Goal: Information Seeking & Learning: Learn about a topic

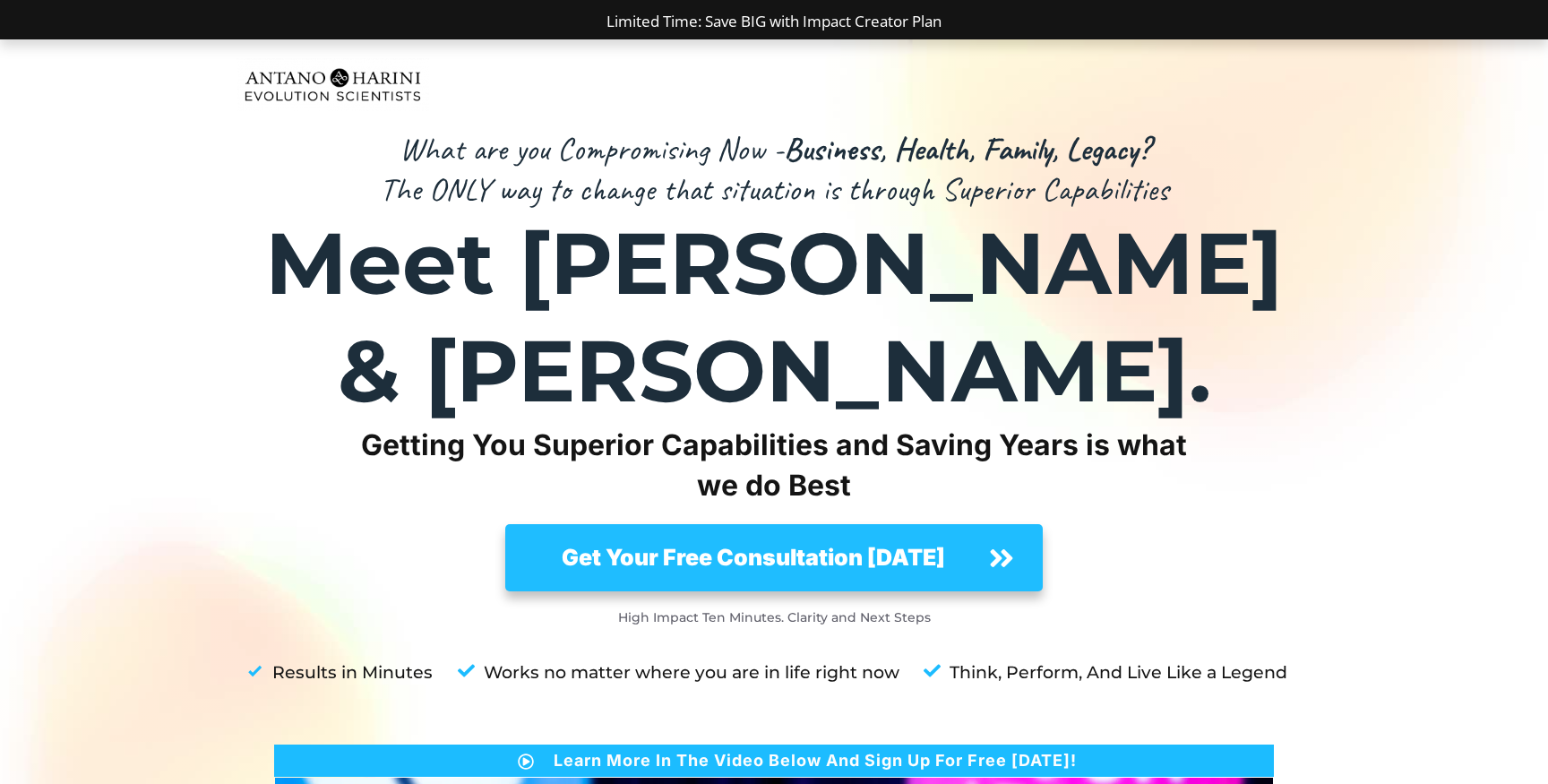
drag, startPoint x: 349, startPoint y: 344, endPoint x: 854, endPoint y: 391, distance: 507.2
click at [854, 391] on div "What are you Compromising Now - Business, Health, Family, Legacy? The ONLY way …" at bounding box center [774, 743] width 1075 height 1229
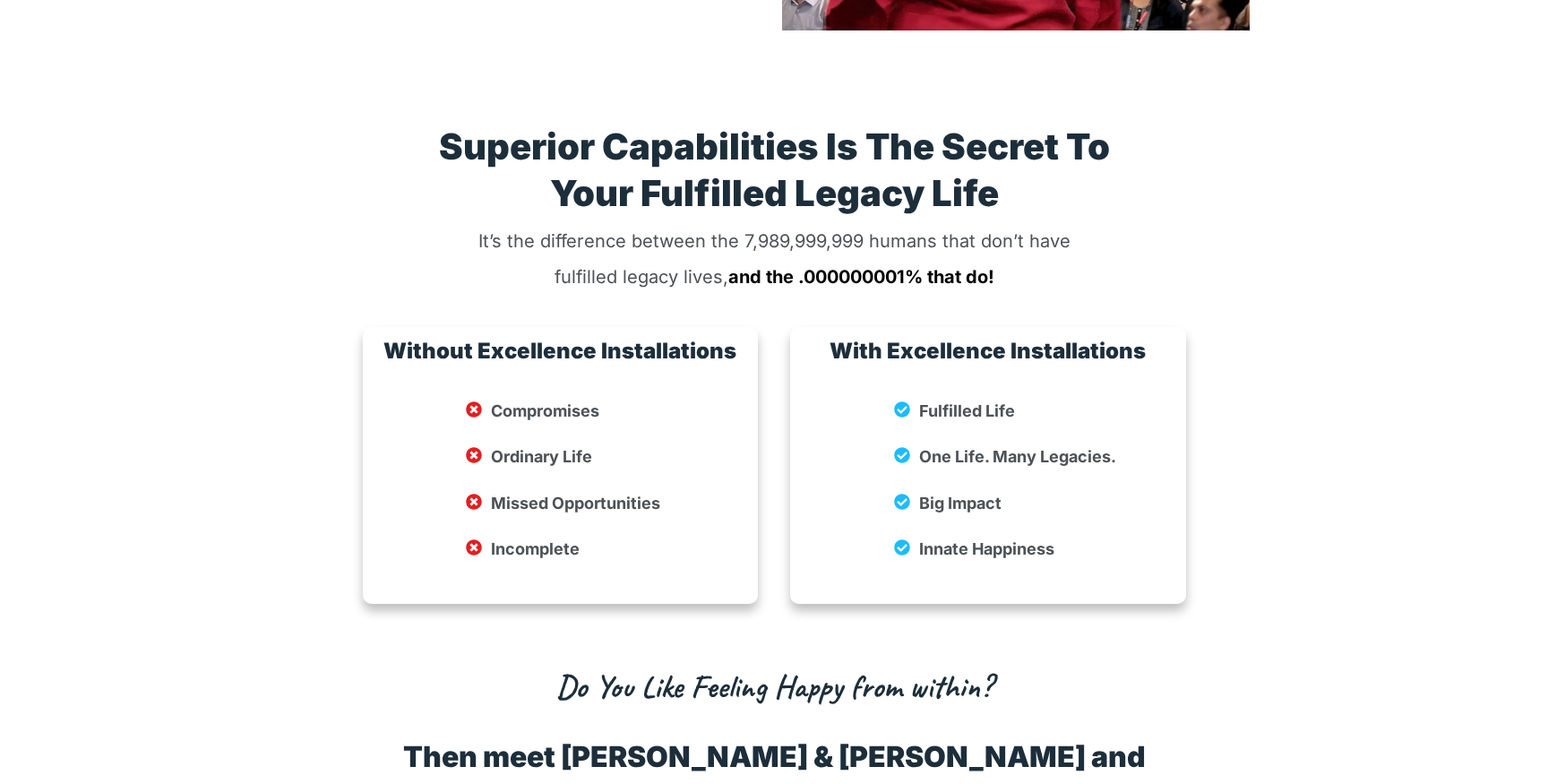
scroll to position [3109, 0]
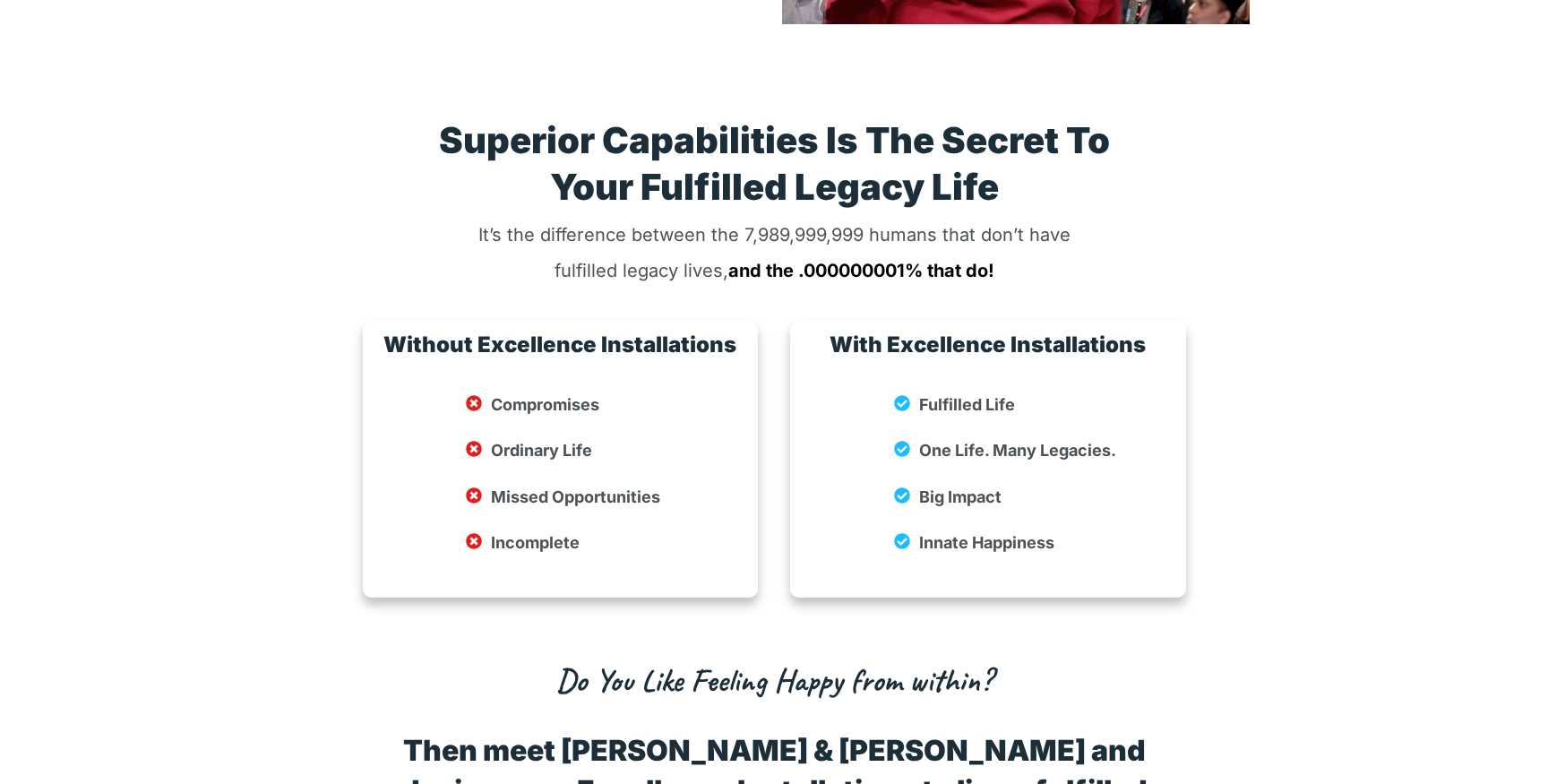
click at [754, 659] on strong "Do You Like Feeling Happy from within?" at bounding box center [773, 680] width 435 height 41
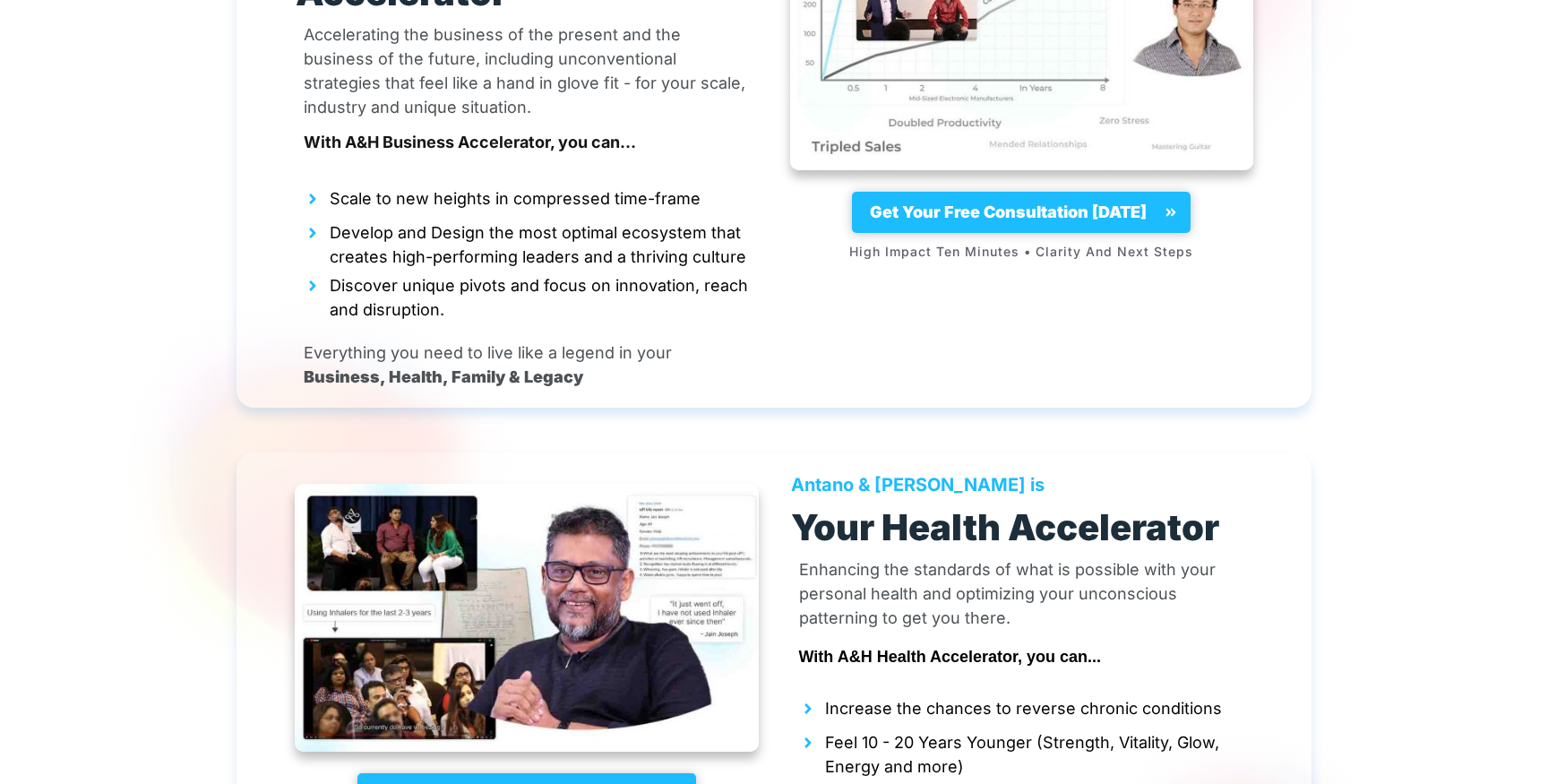
scroll to position [5362, 0]
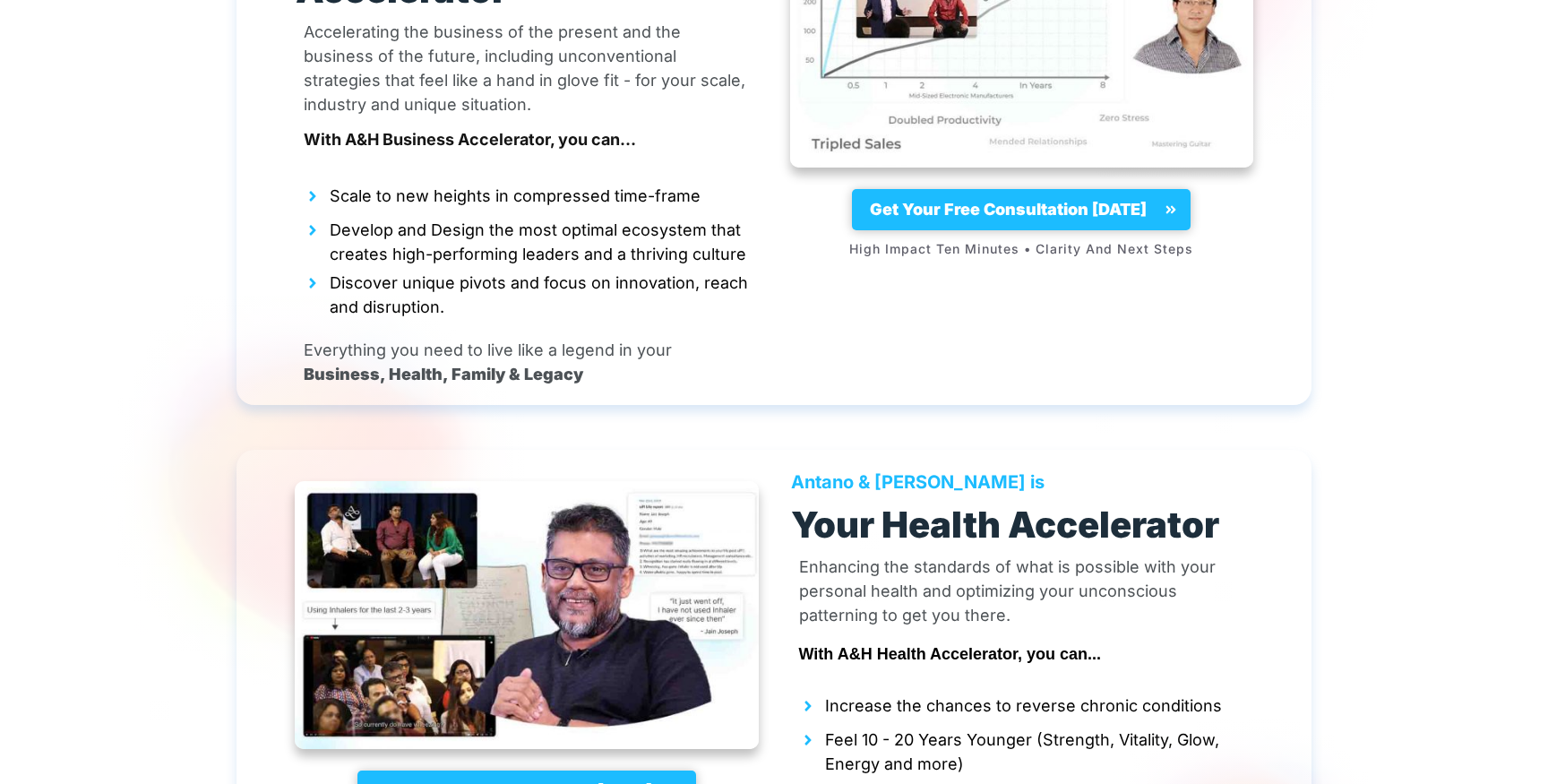
click at [889, 689] on span "Increase the chances to reverse chronic conditions" at bounding box center [1024, 703] width 397 height 29
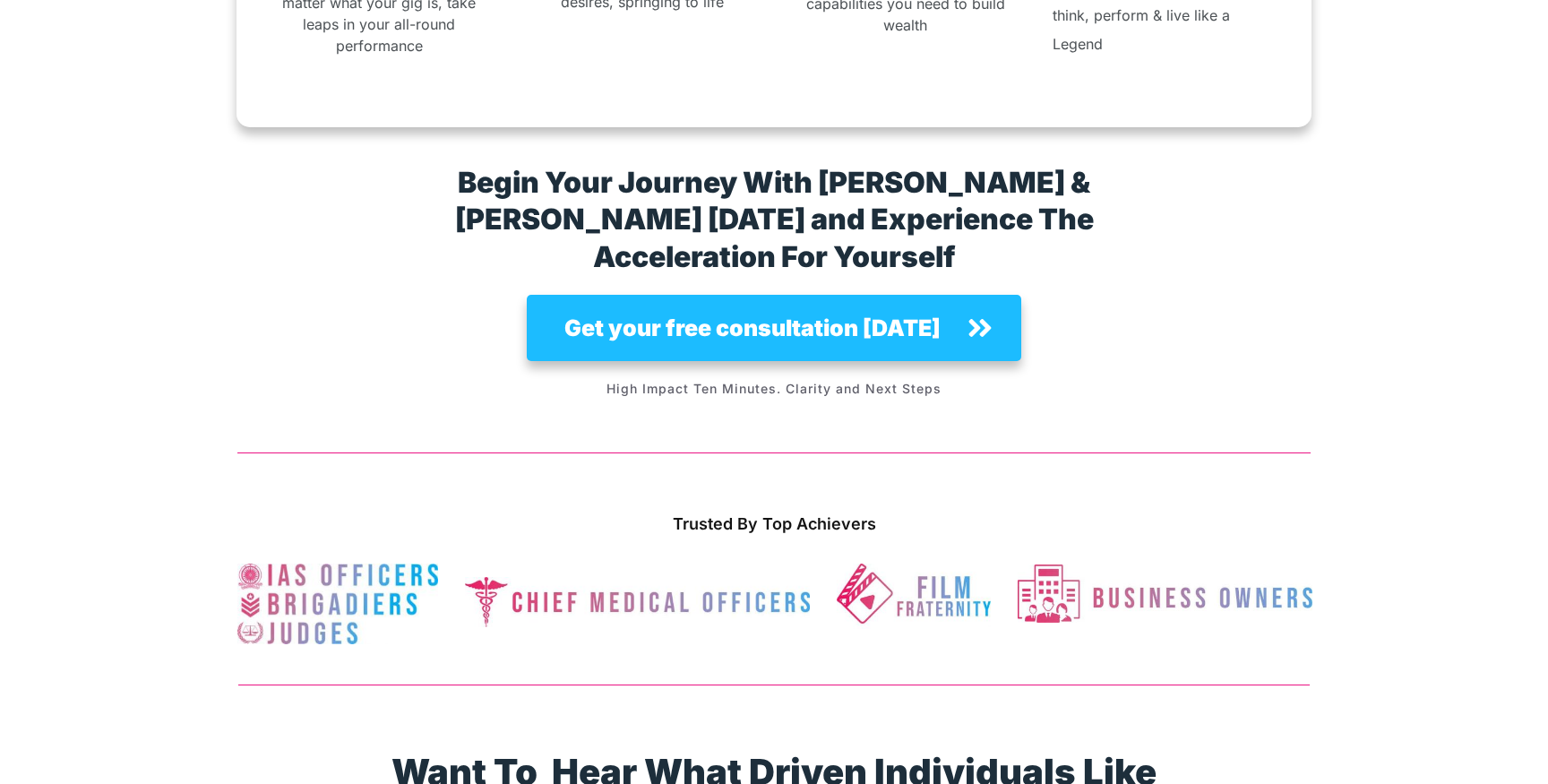
scroll to position [11287, 0]
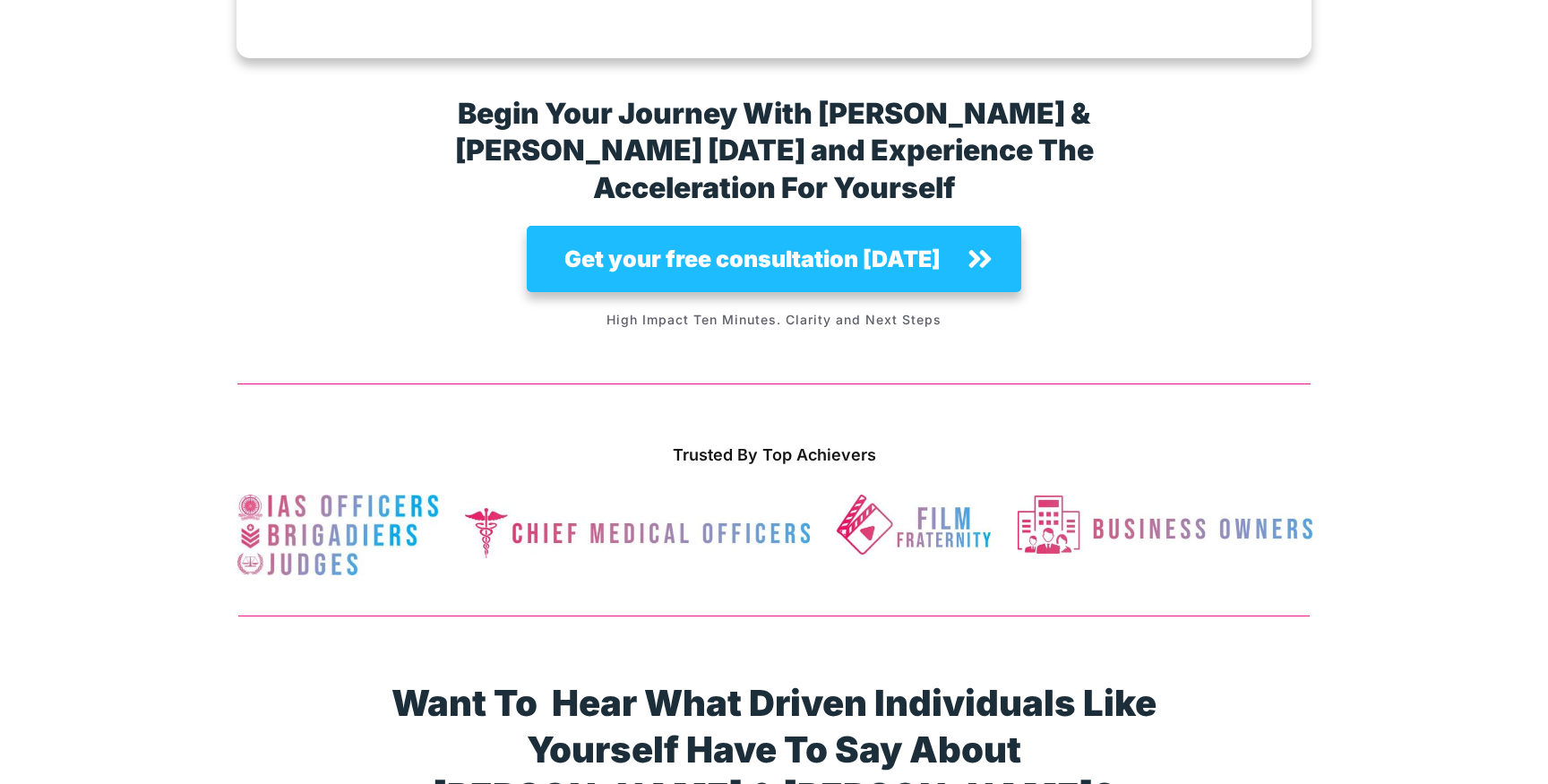
click at [659, 681] on strong "Want To Hear What Driven Individuals Like Yourself Have To Say About [PERSON_NA…" at bounding box center [773, 749] width 765 height 137
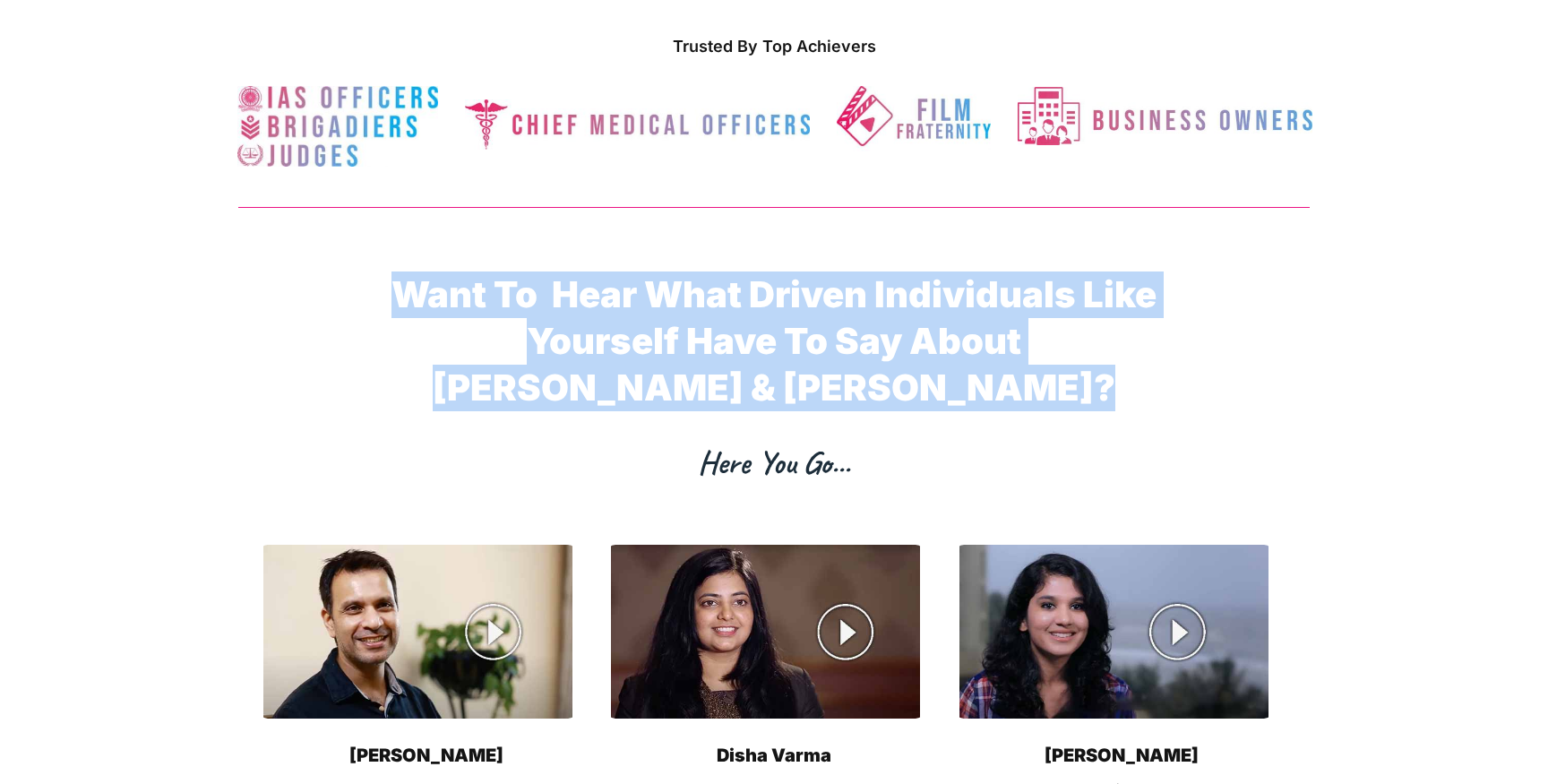
scroll to position [11699, 0]
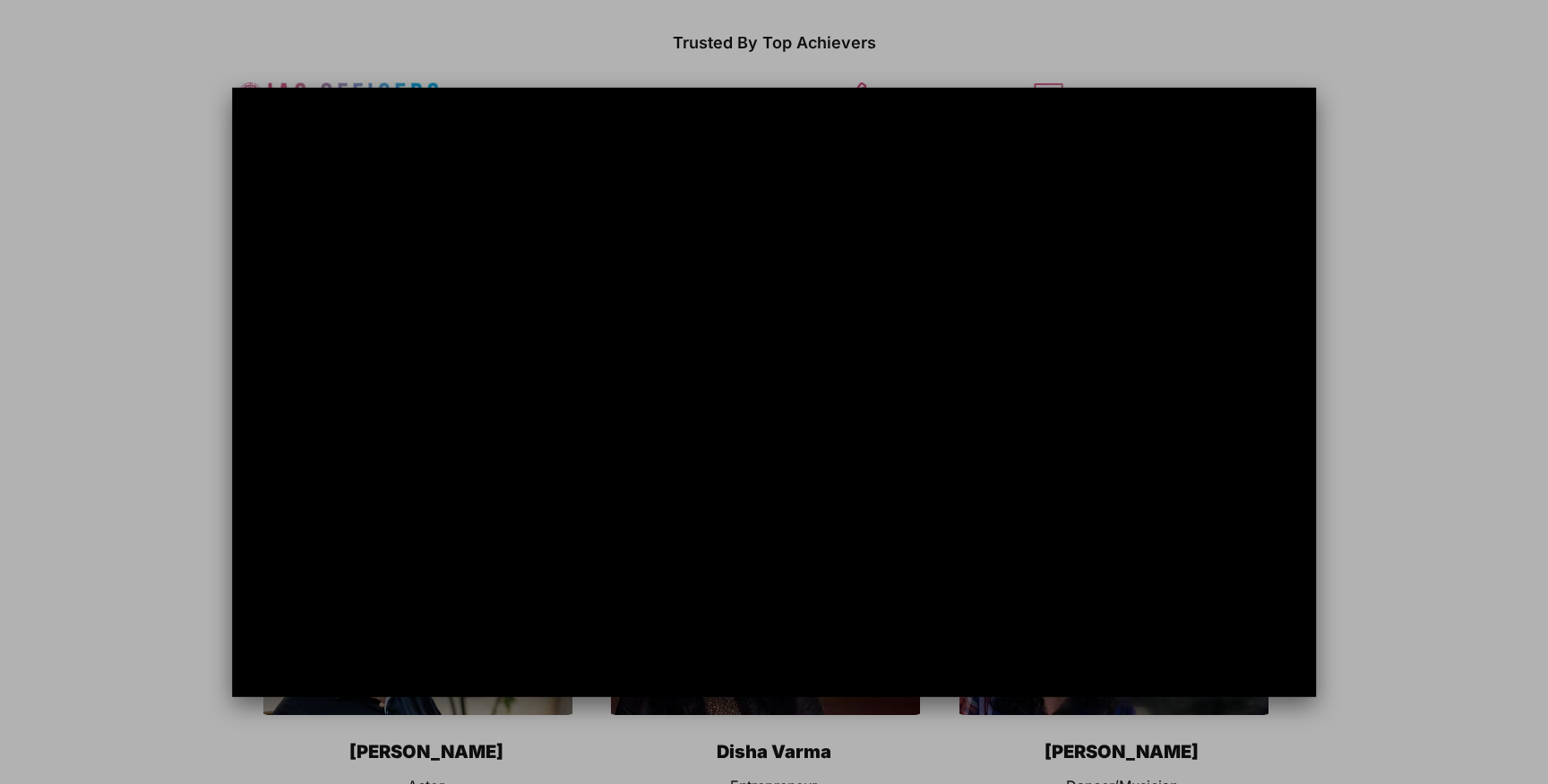
click at [116, 525] on div at bounding box center [774, 392] width 1548 height 784
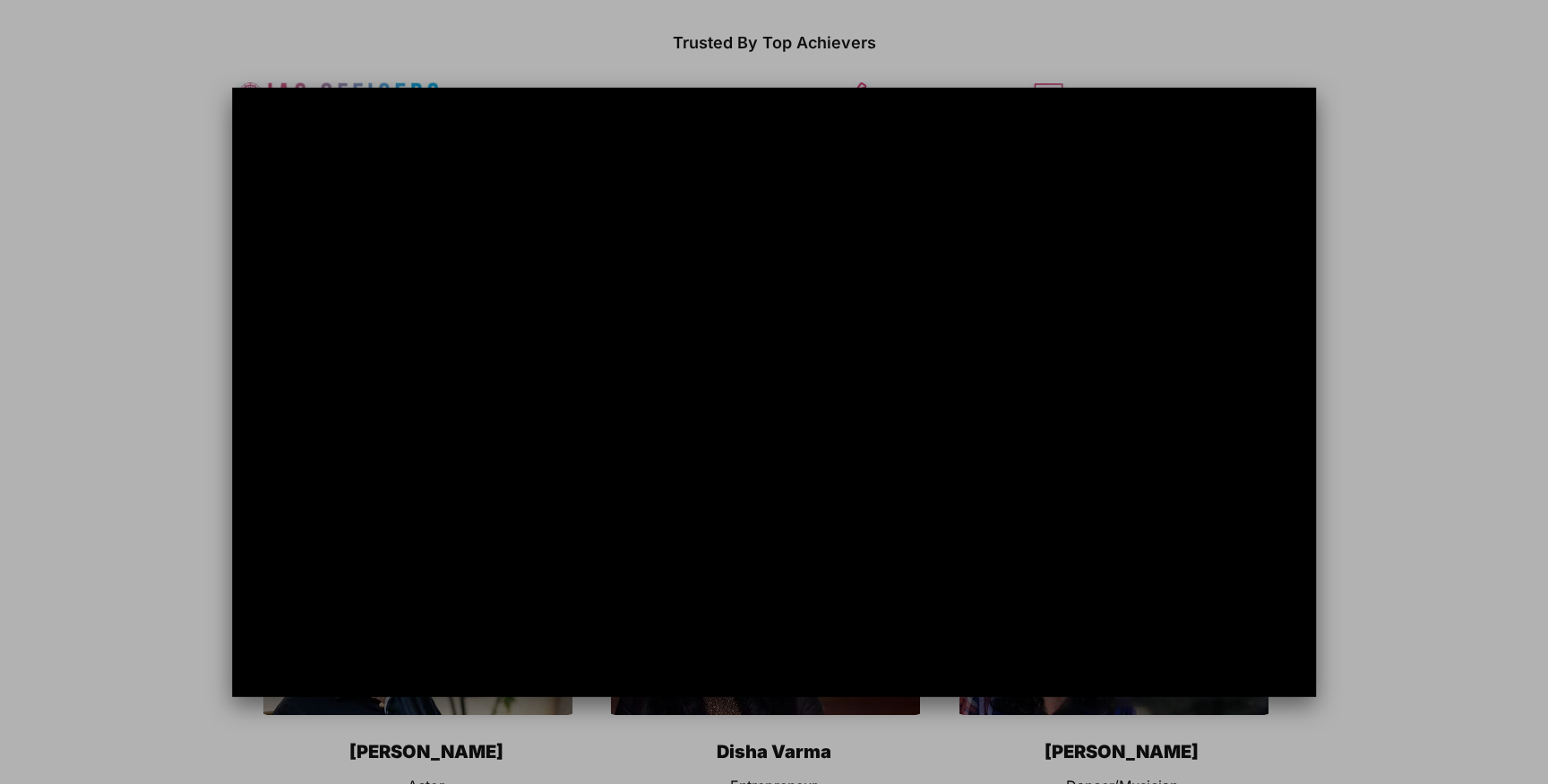
click at [1328, 470] on div at bounding box center [774, 392] width 1548 height 784
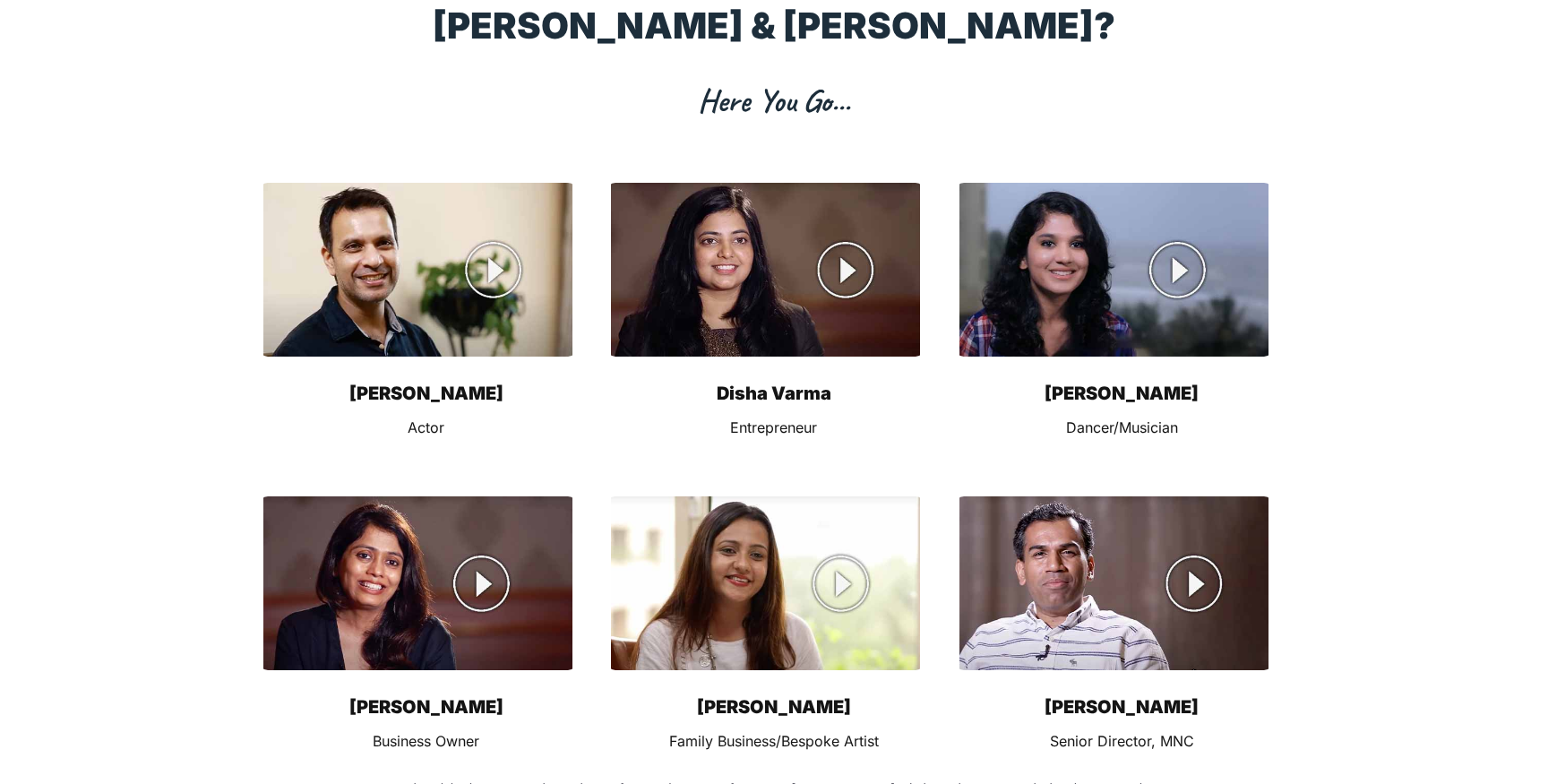
scroll to position [12059, 0]
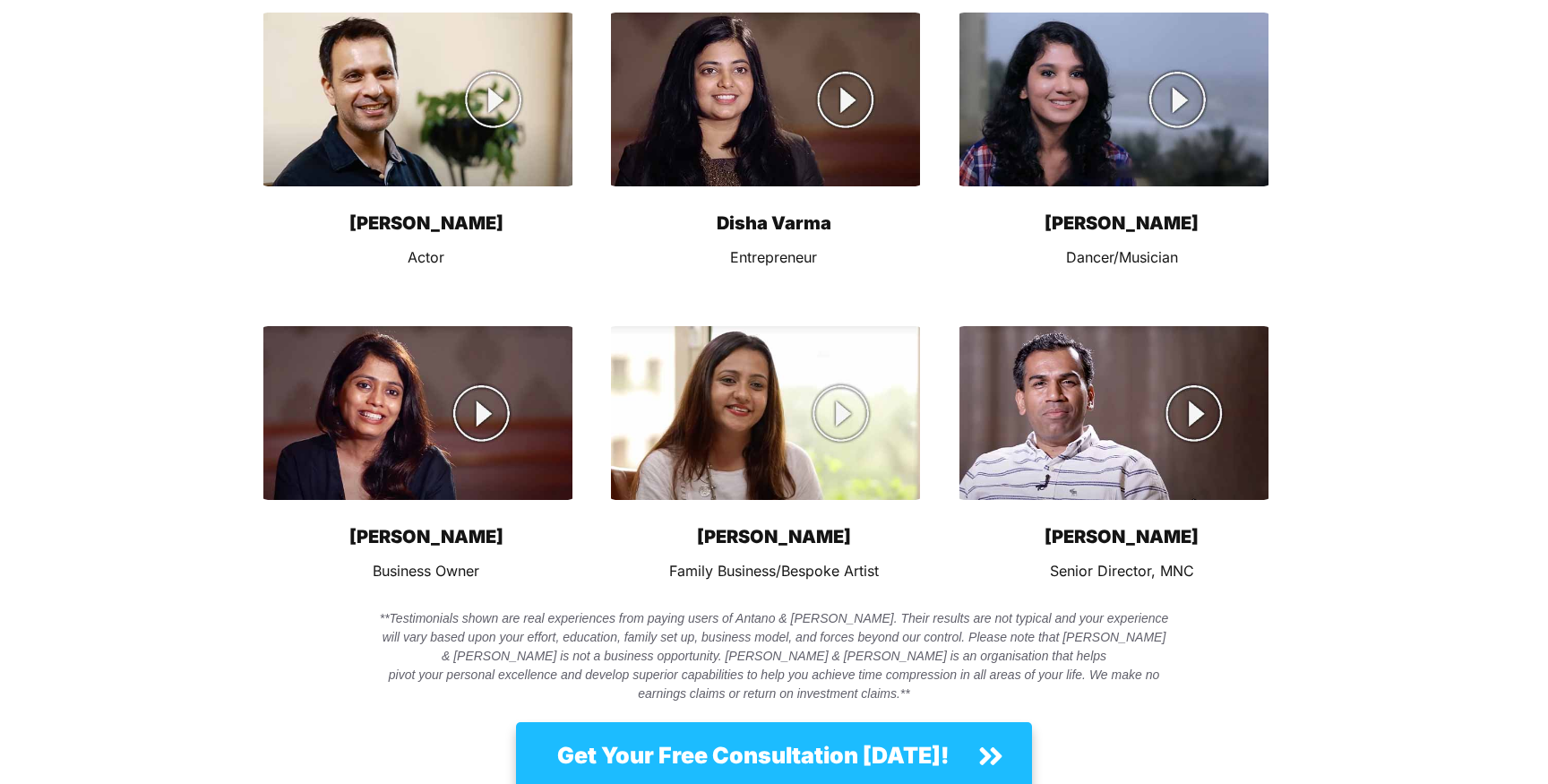
scroll to position [12245, 0]
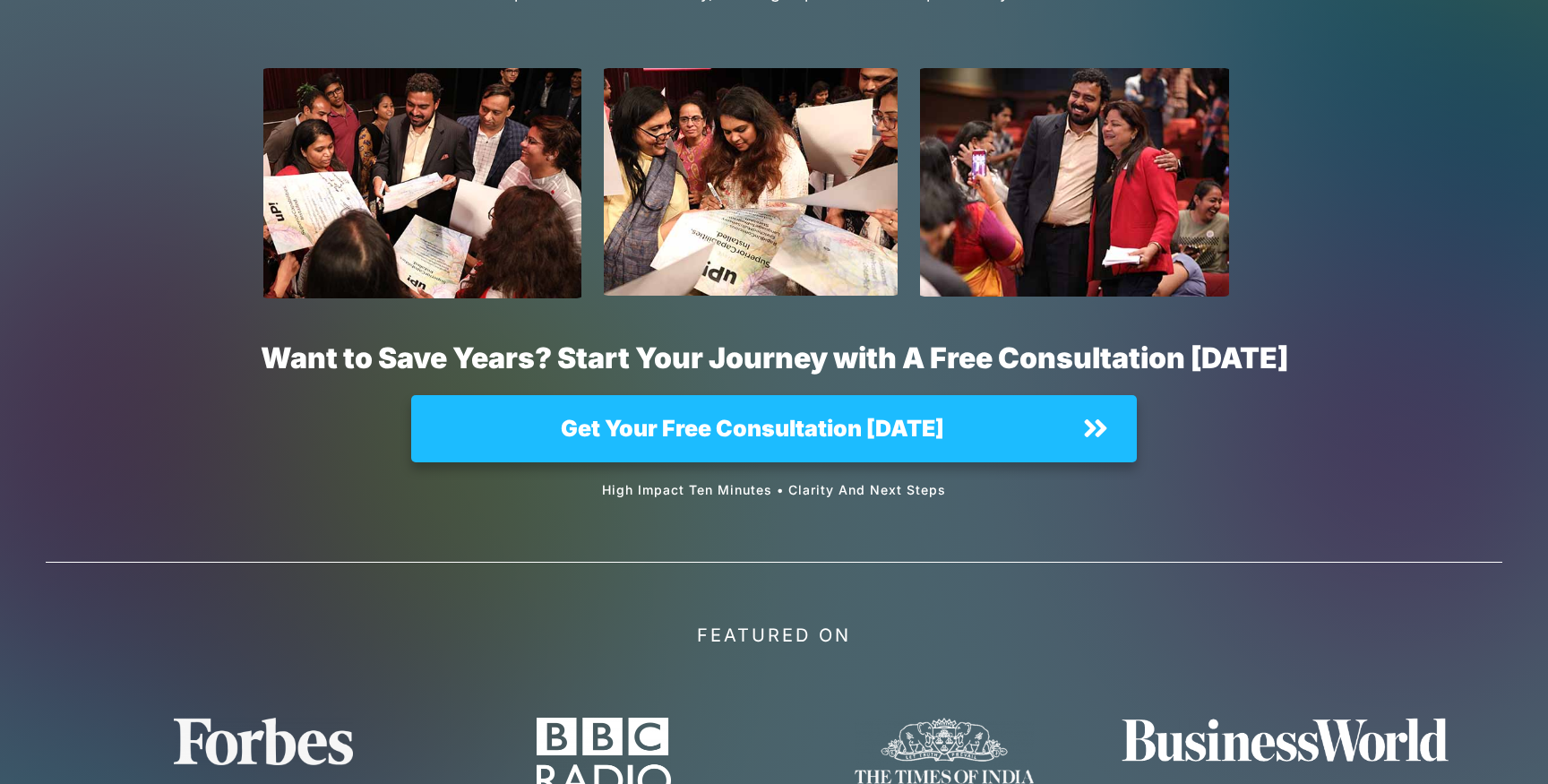
scroll to position [13279, 0]
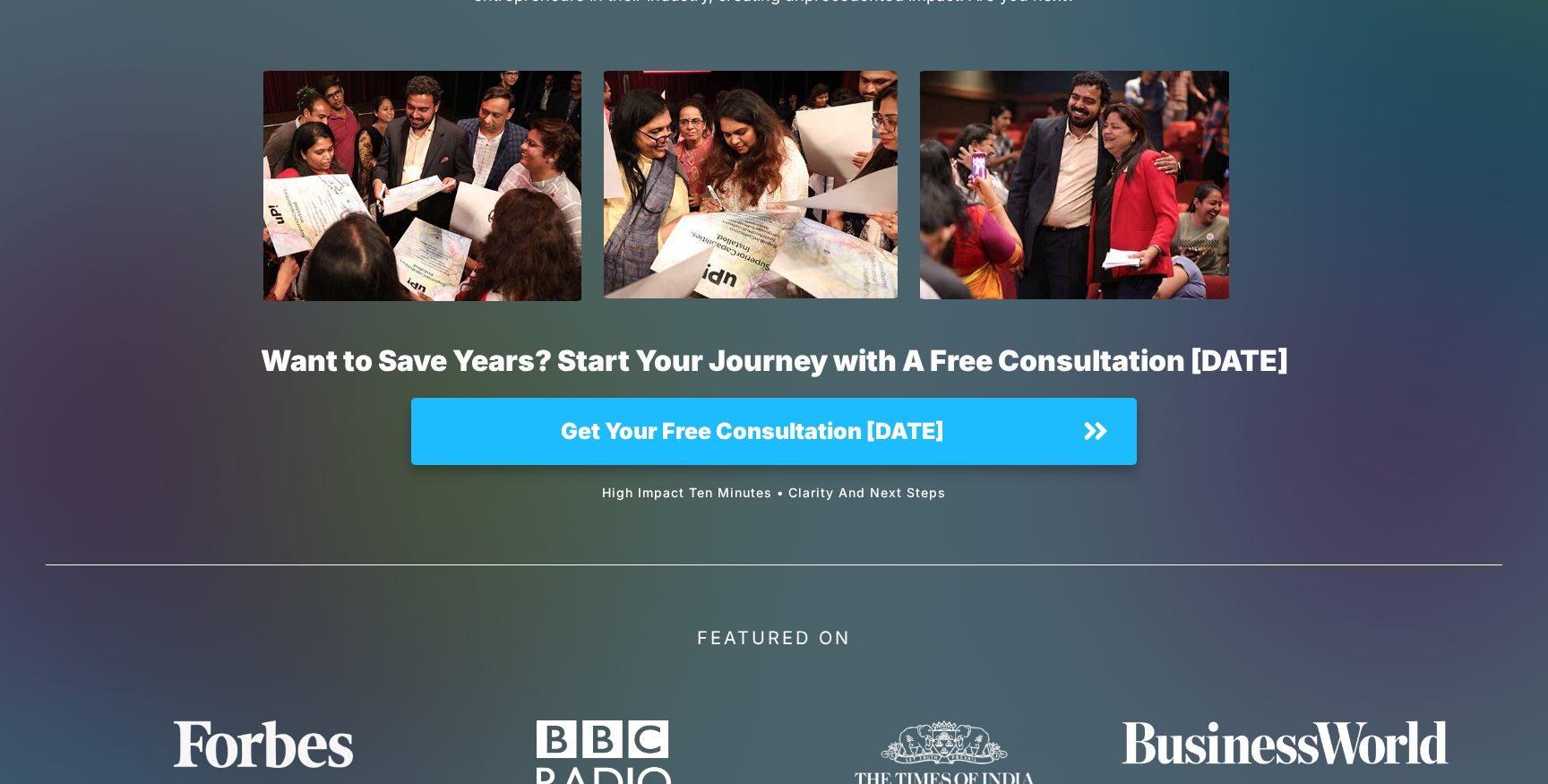
click at [218, 720] on img at bounding box center [264, 743] width 179 height 47
